Goal: Obtain resource: Download file/media

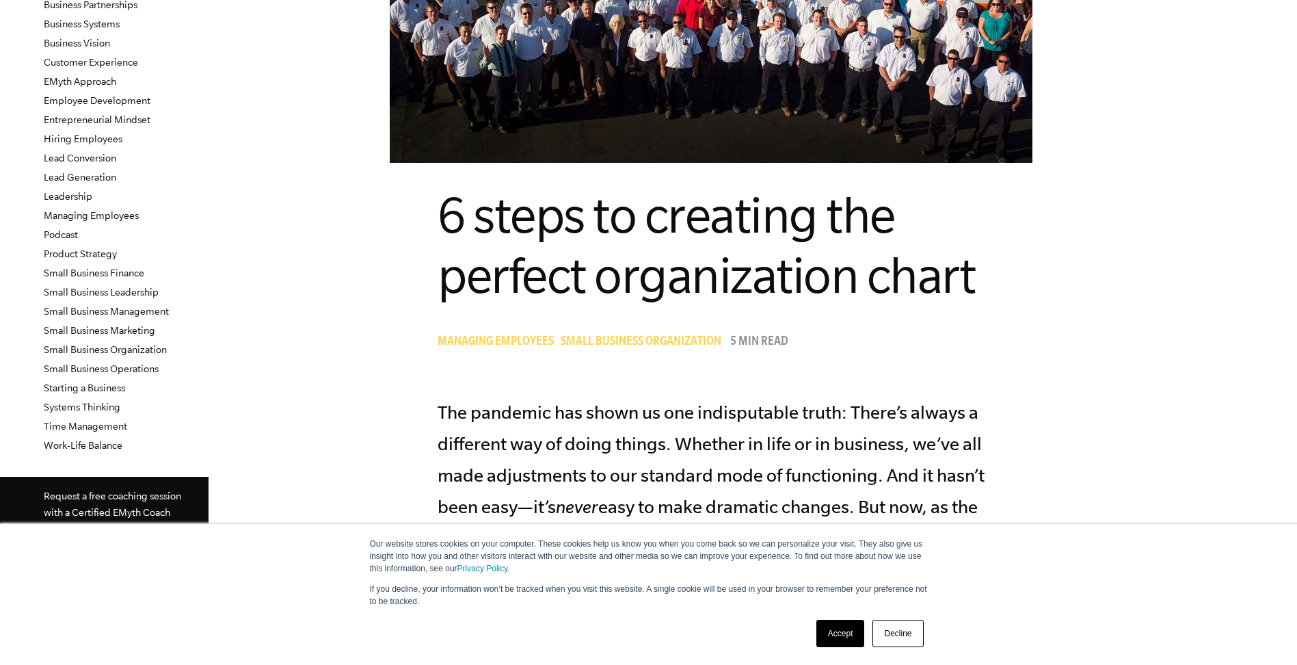
scroll to position [205, 0]
click at [838, 638] on link "Accept" at bounding box center [840, 632] width 49 height 27
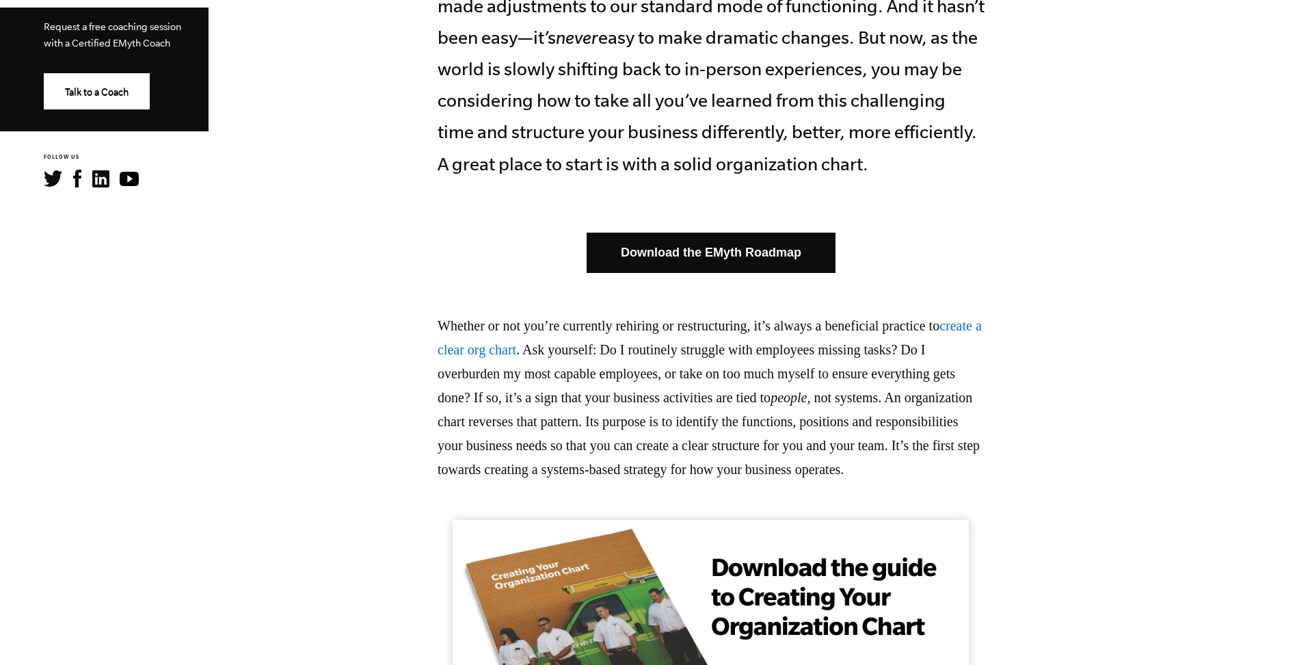
scroll to position [684, 0]
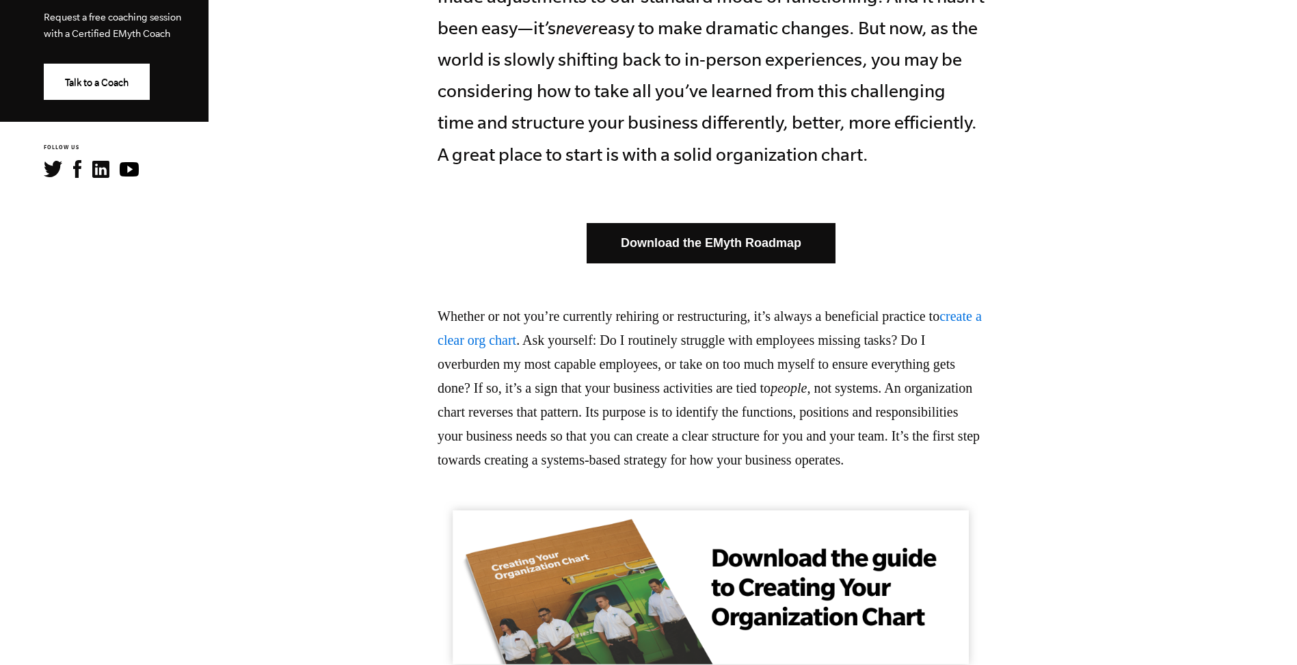
click at [732, 263] on link "Download the EMyth Roadmap" at bounding box center [711, 243] width 249 height 40
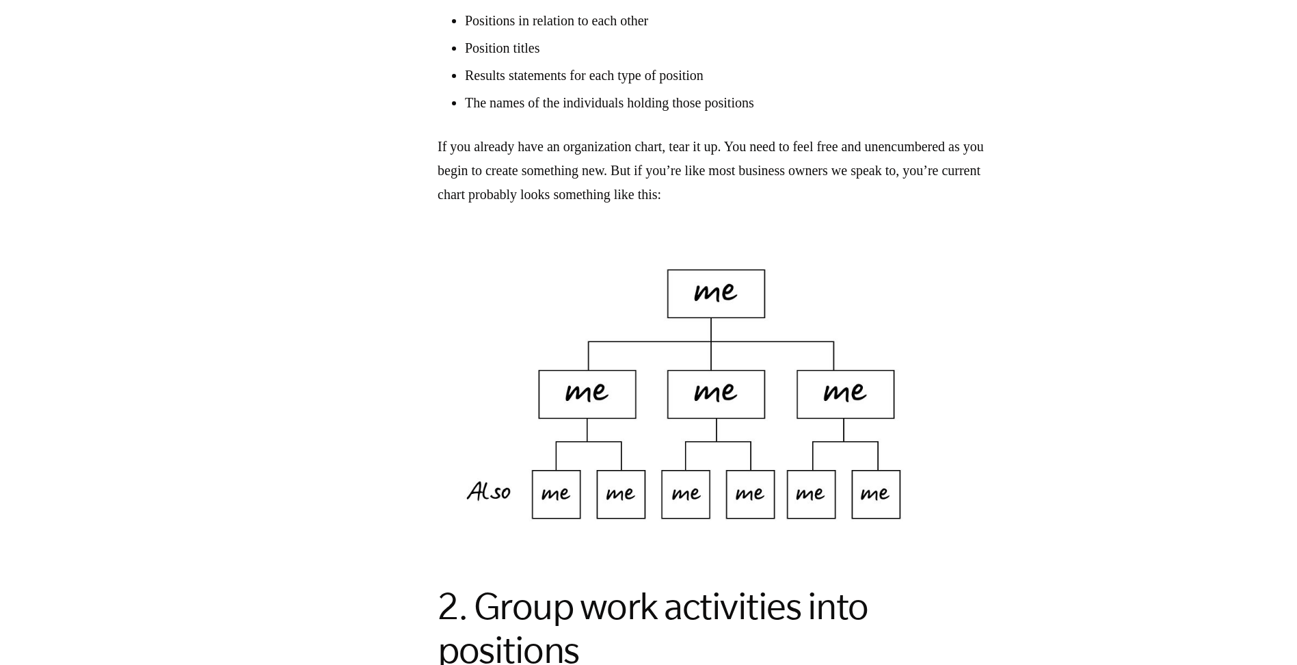
scroll to position [1436, 0]
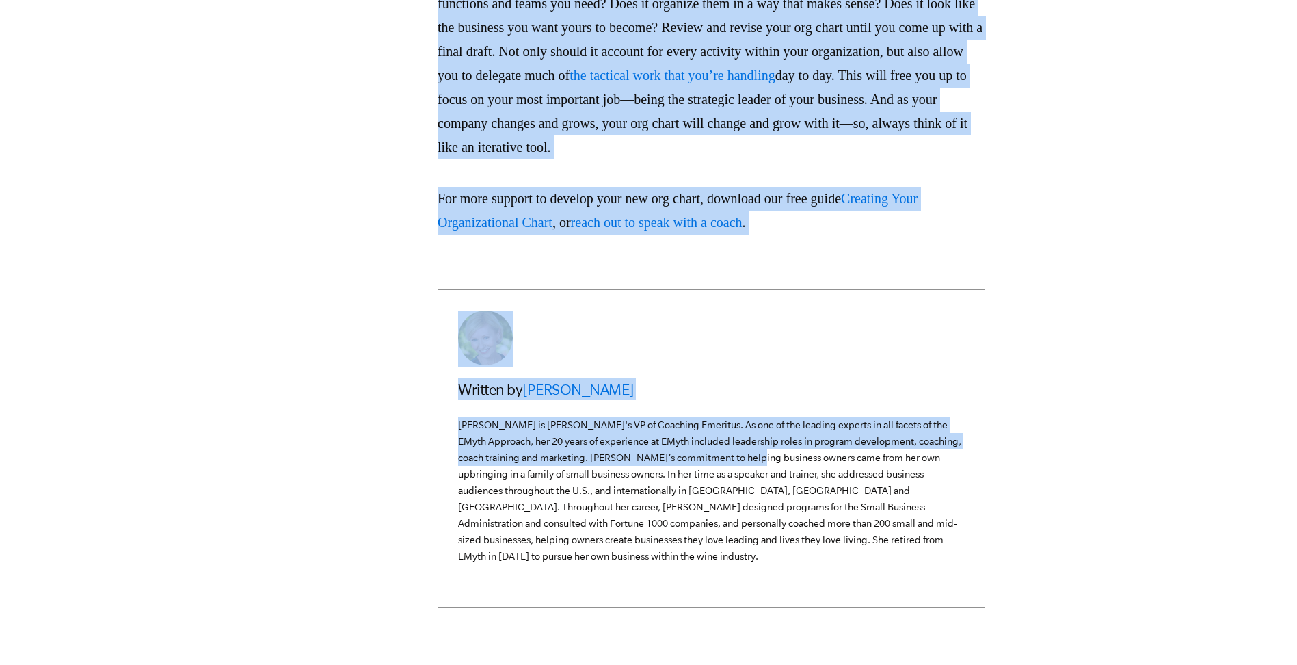
scroll to position [4071, 0]
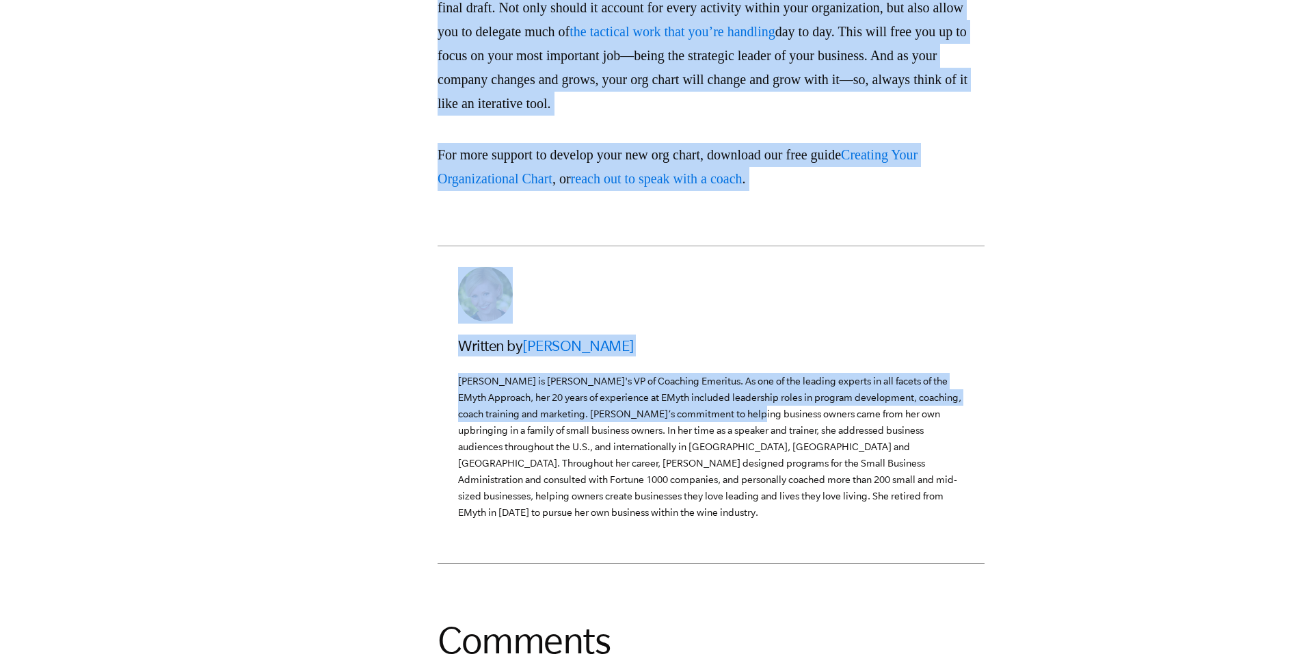
drag, startPoint x: 485, startPoint y: 277, endPoint x: 929, endPoint y: 307, distance: 444.7
copy article "5 lorem ip dolorsit ame consect adipiscingel seddo Eiusmodt Incididun Utlab Etd…"
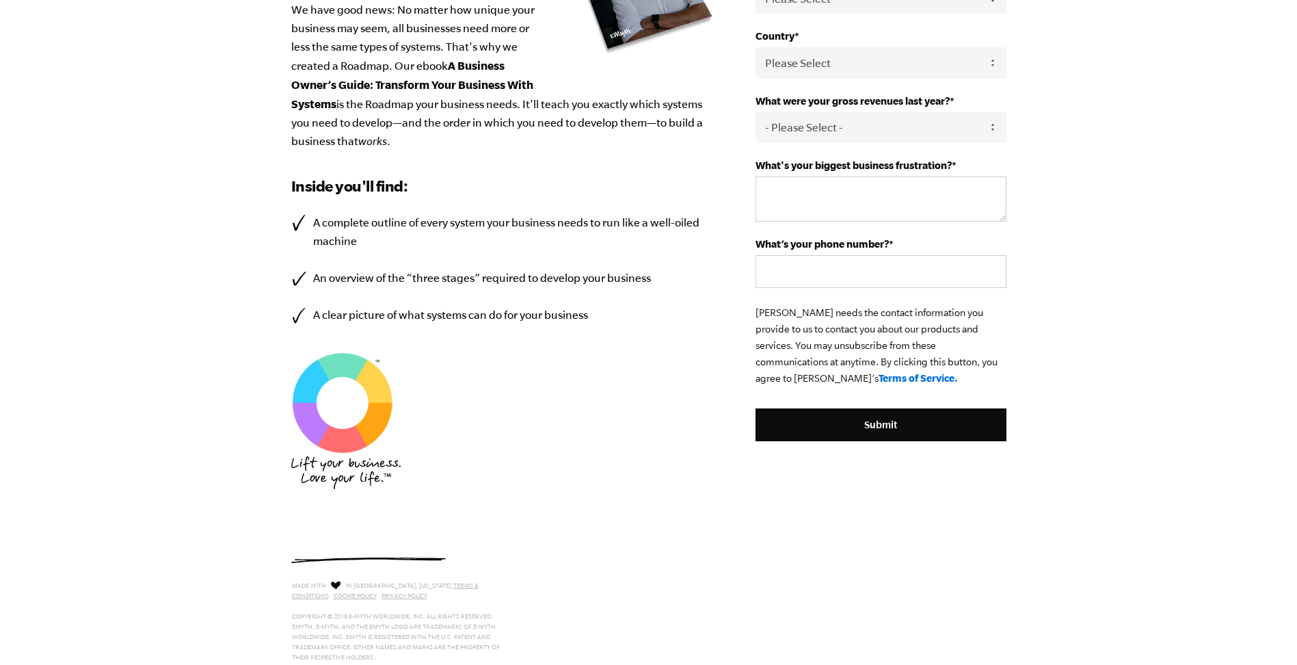
scroll to position [364, 0]
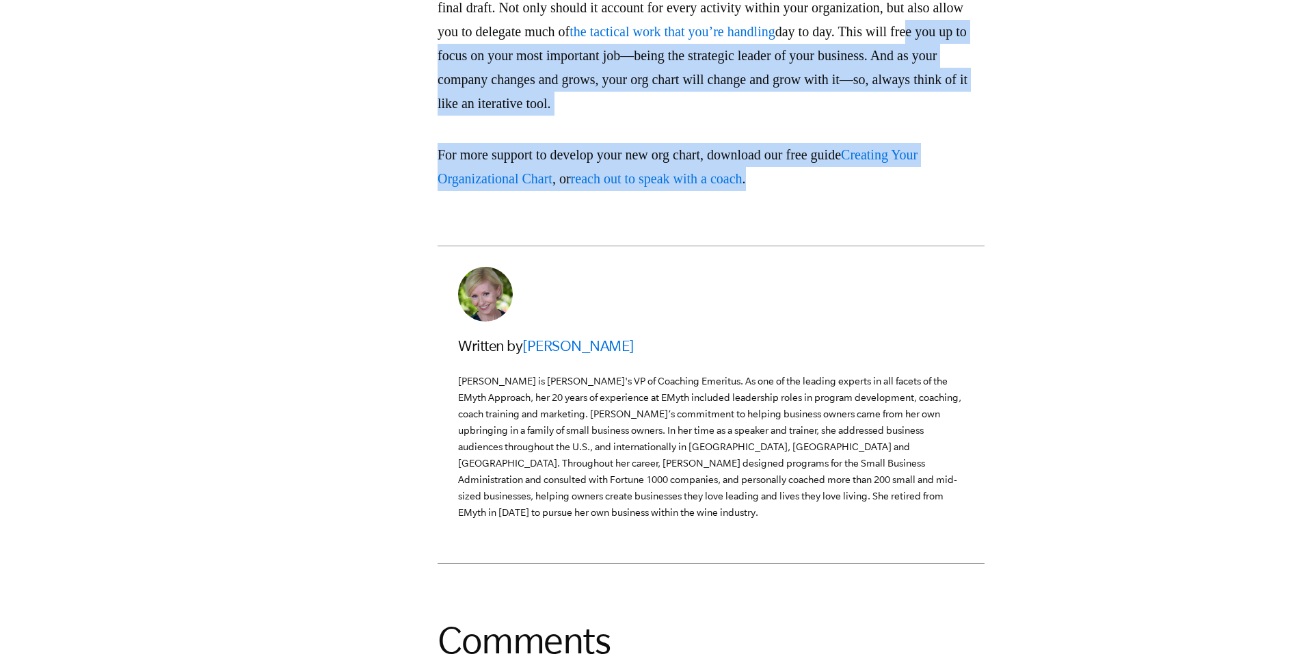
drag, startPoint x: 835, startPoint y: 379, endPoint x: 673, endPoint y: 243, distance: 211.7
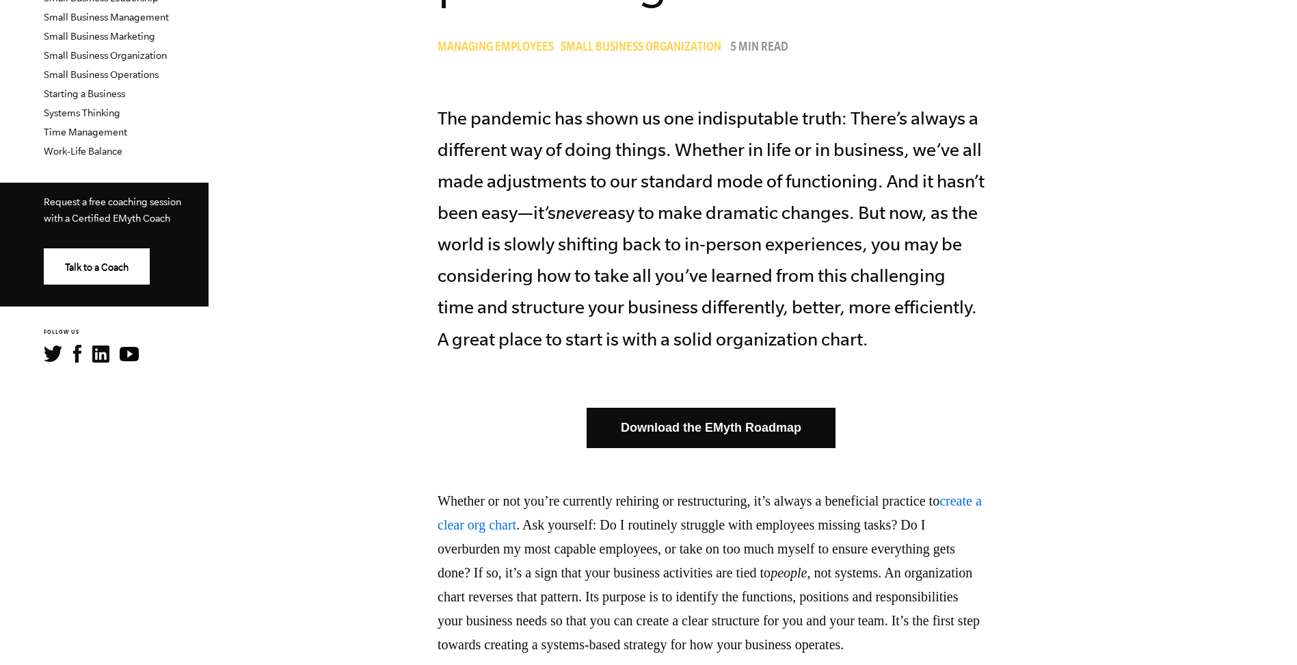
scroll to position [342, 0]
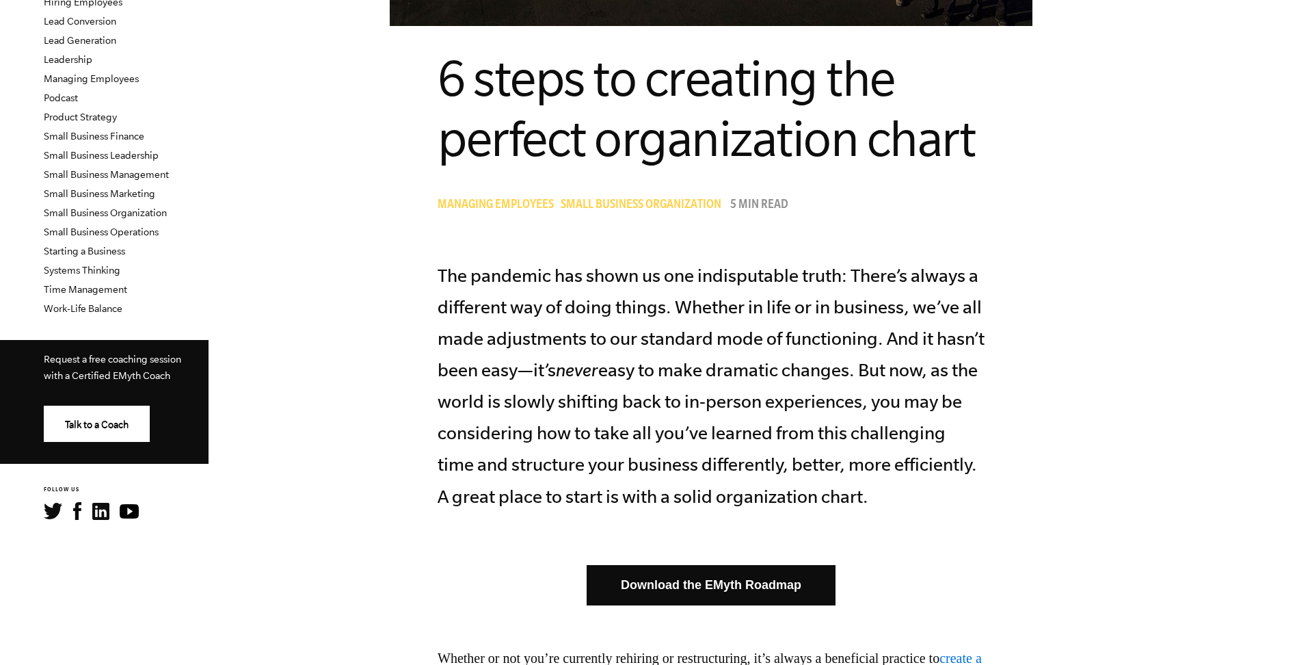
click at [947, 345] on p "The pandemic has shown us one indisputable truth: There’s always a different wa…" at bounding box center [711, 386] width 547 height 252
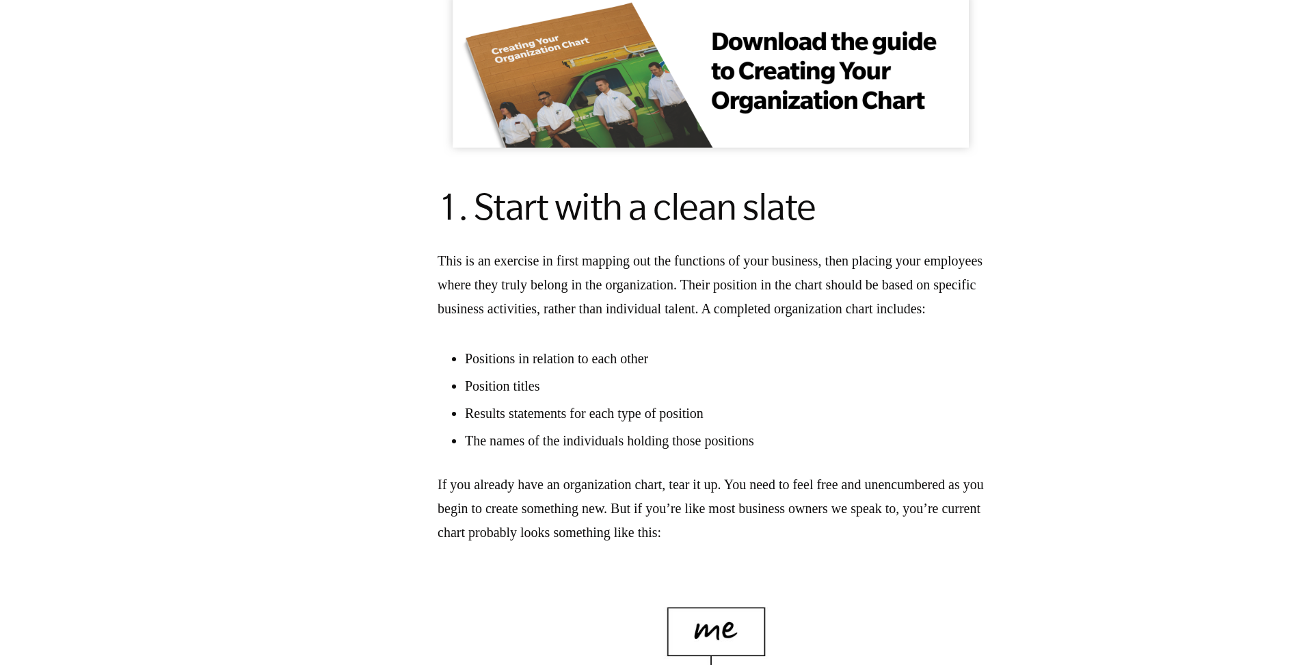
scroll to position [1231, 0]
